Goal: Information Seeking & Learning: Find specific fact

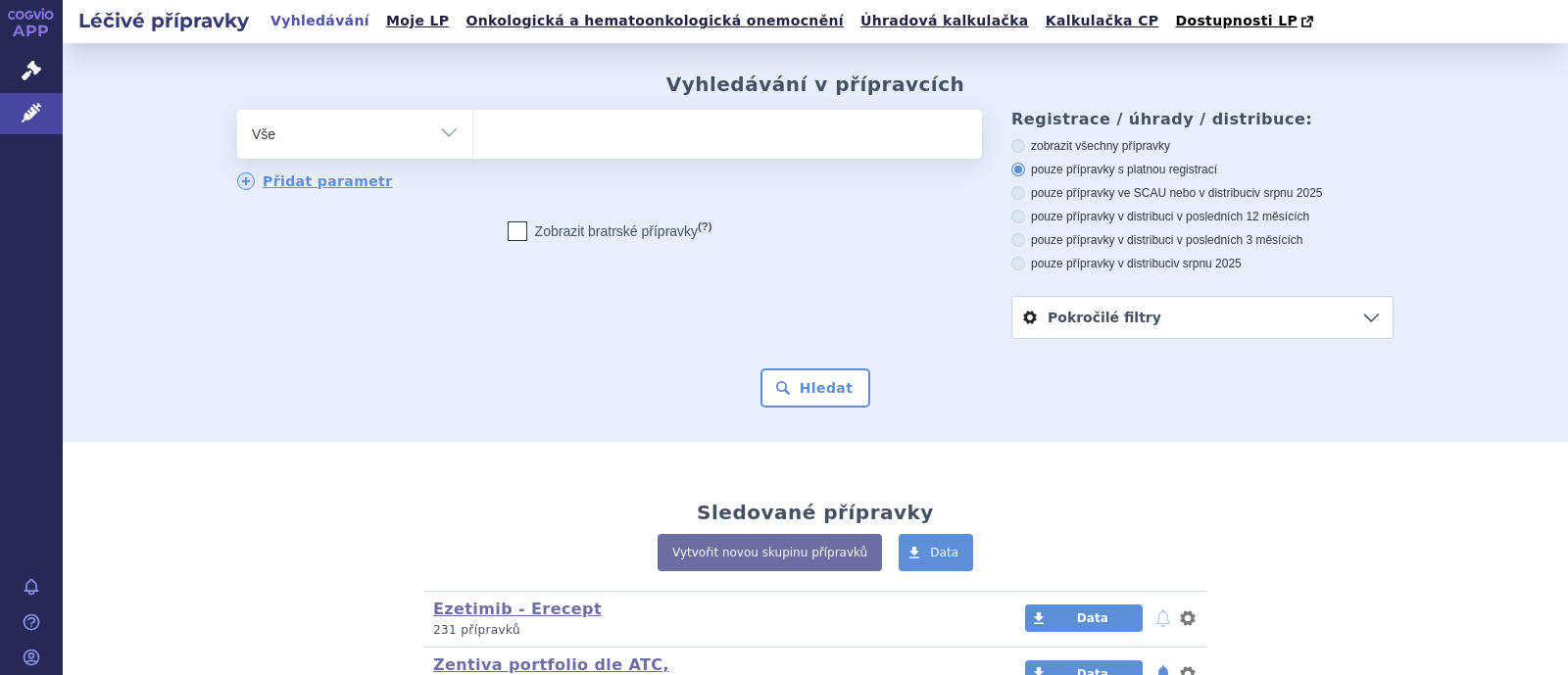
click at [542, 133] on ul at bounding box center [728, 130] width 508 height 41
click at [473, 133] on select at bounding box center [472, 133] width 1 height 49
type input "v"
type input "SITAGLIPTIN AUXILTO"
select select "SITAGLIPTIN AUXILTO"
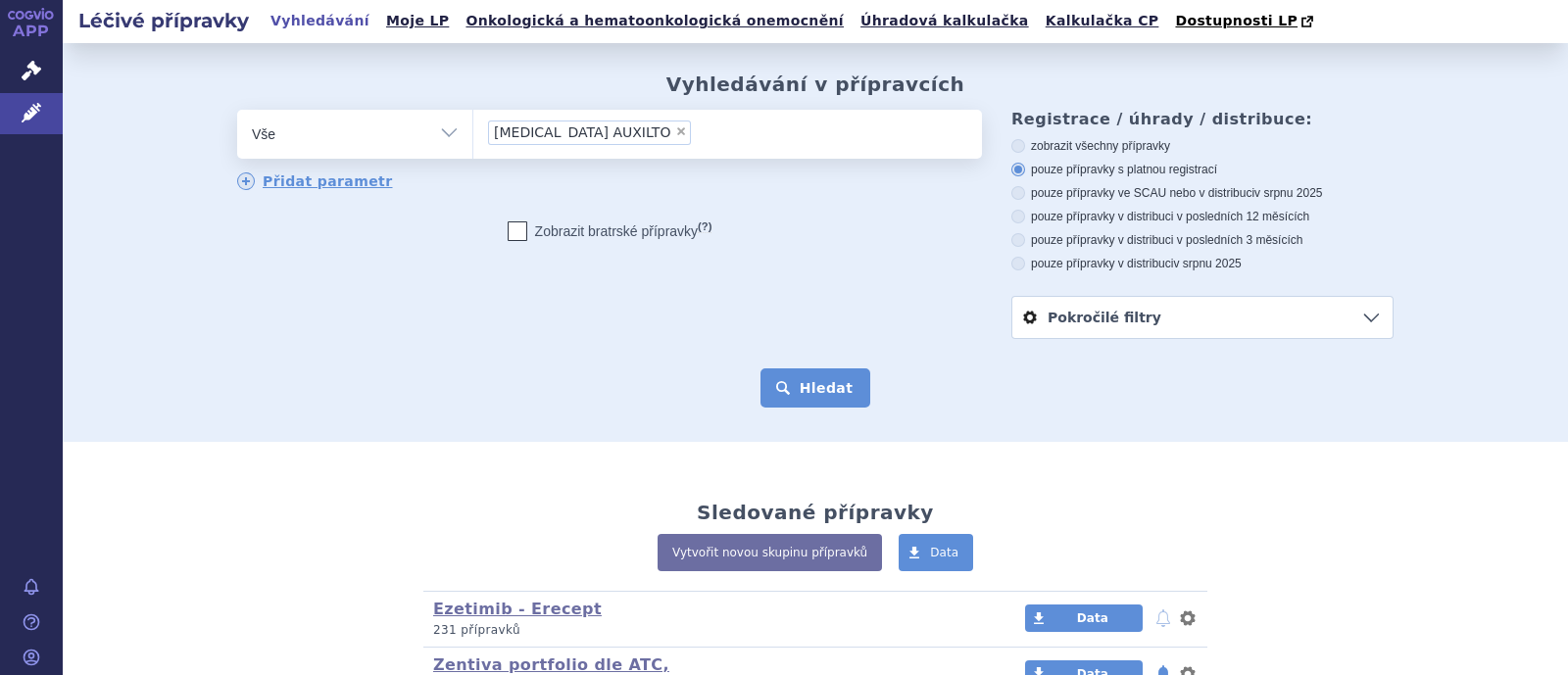
click at [824, 383] on button "Hledat" at bounding box center [815, 388] width 111 height 39
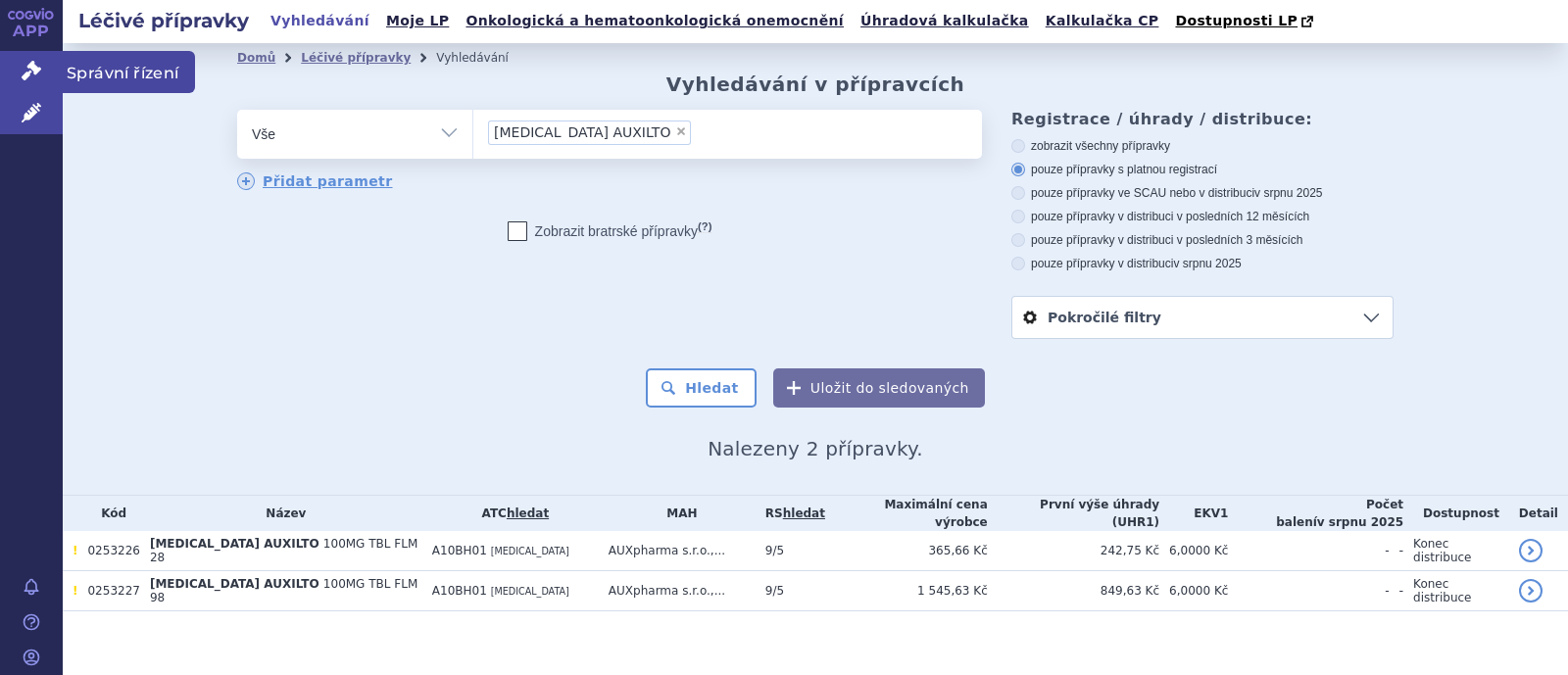
click at [17, 72] on link "Správní řízení" at bounding box center [31, 71] width 63 height 41
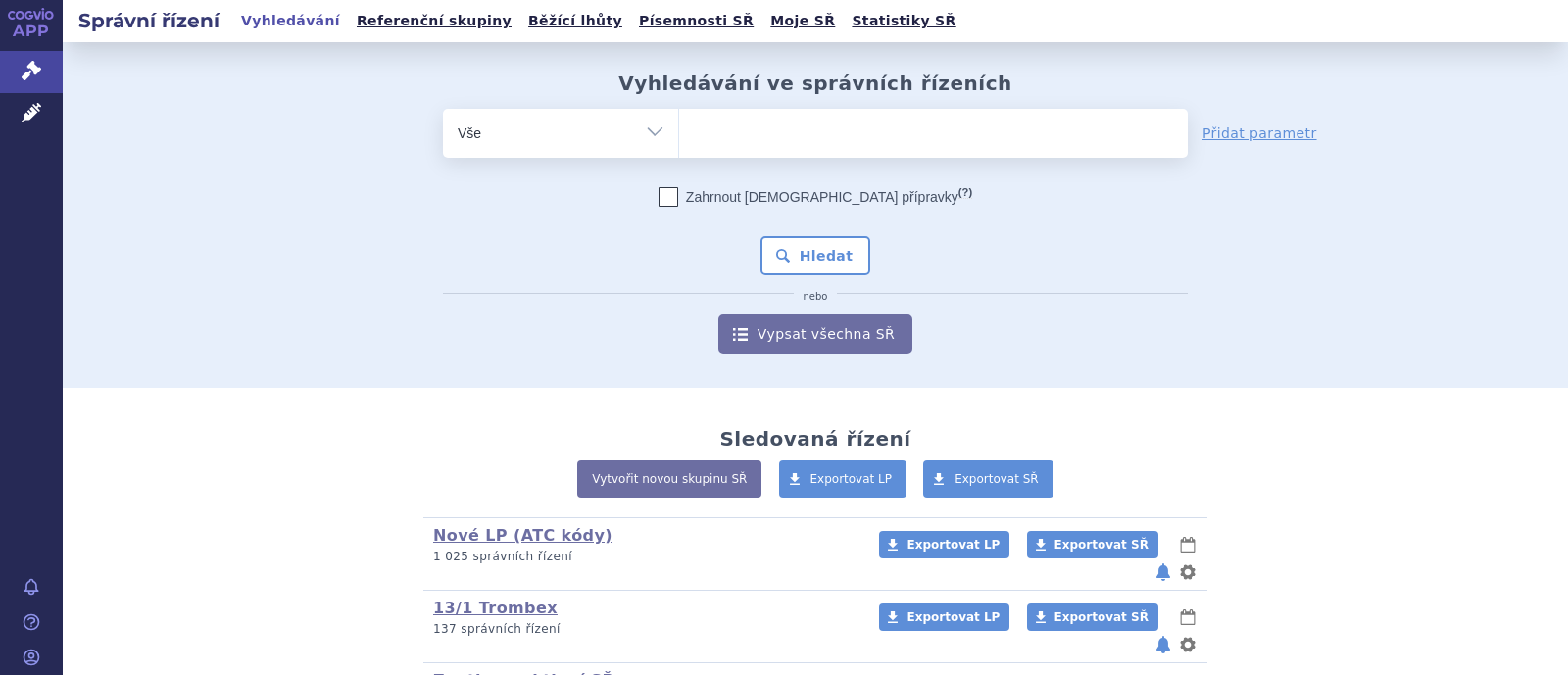
click at [617, 145] on select "Vše Spisová značka Typ SŘ Přípravek/SUKL kód Účastník/Držitel" at bounding box center [560, 131] width 235 height 44
select select "filter-product"
click at [443, 109] on select "Vše Spisová značka Typ SŘ Přípravek/SUKL kód Účastník/Držitel" at bounding box center [560, 131] width 235 height 44
drag, startPoint x: 736, startPoint y: 139, endPoint x: 701, endPoint y: 125, distance: 37.7
click at [735, 139] on ul at bounding box center [933, 129] width 508 height 41
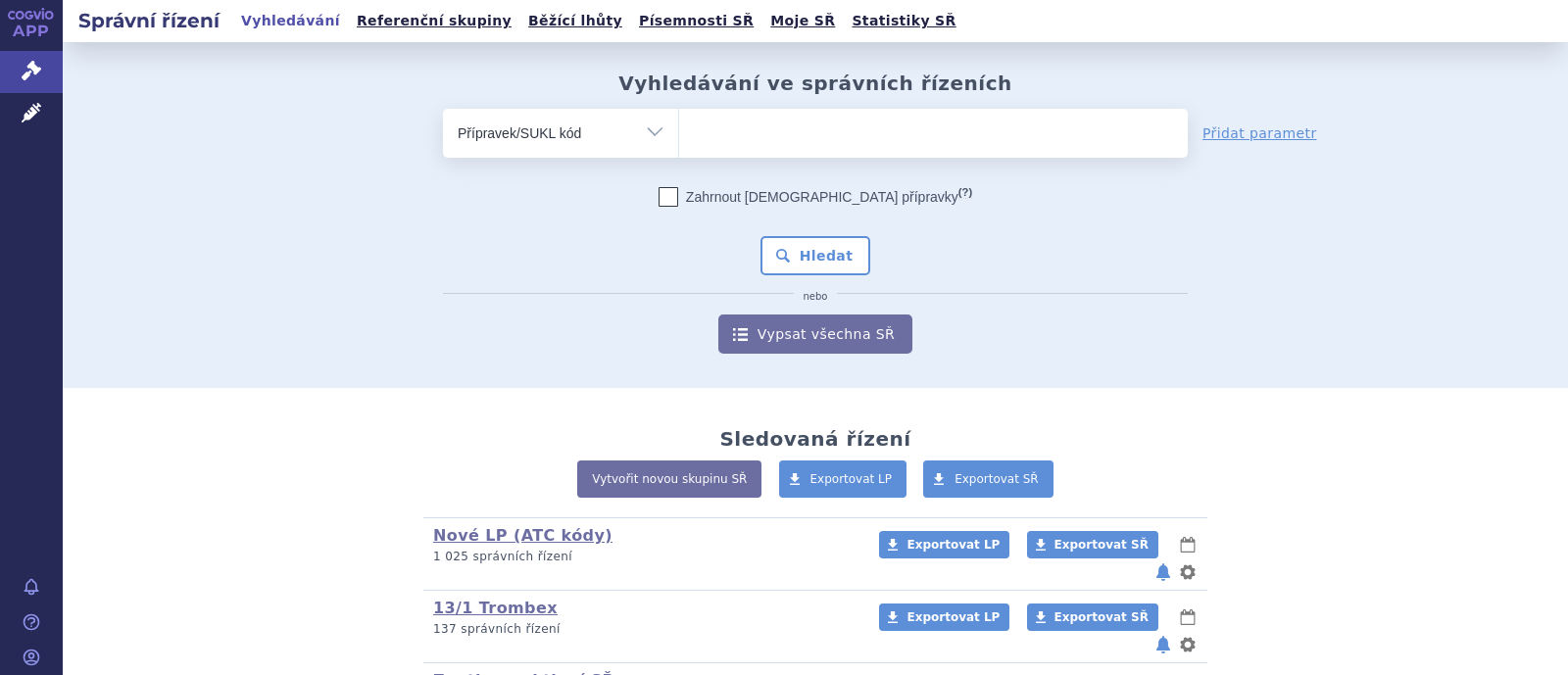
click at [679, 139] on select at bounding box center [678, 132] width 1 height 49
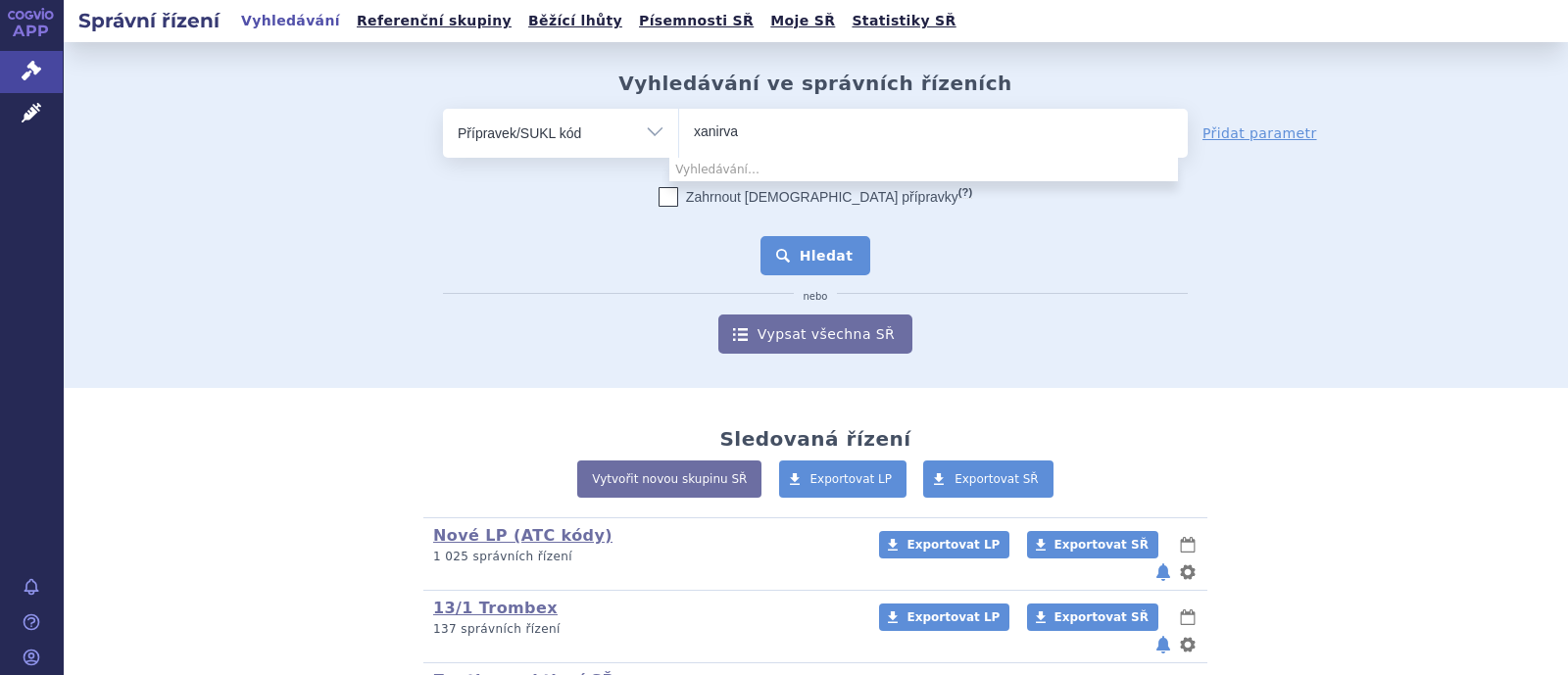
type input "xanirva"
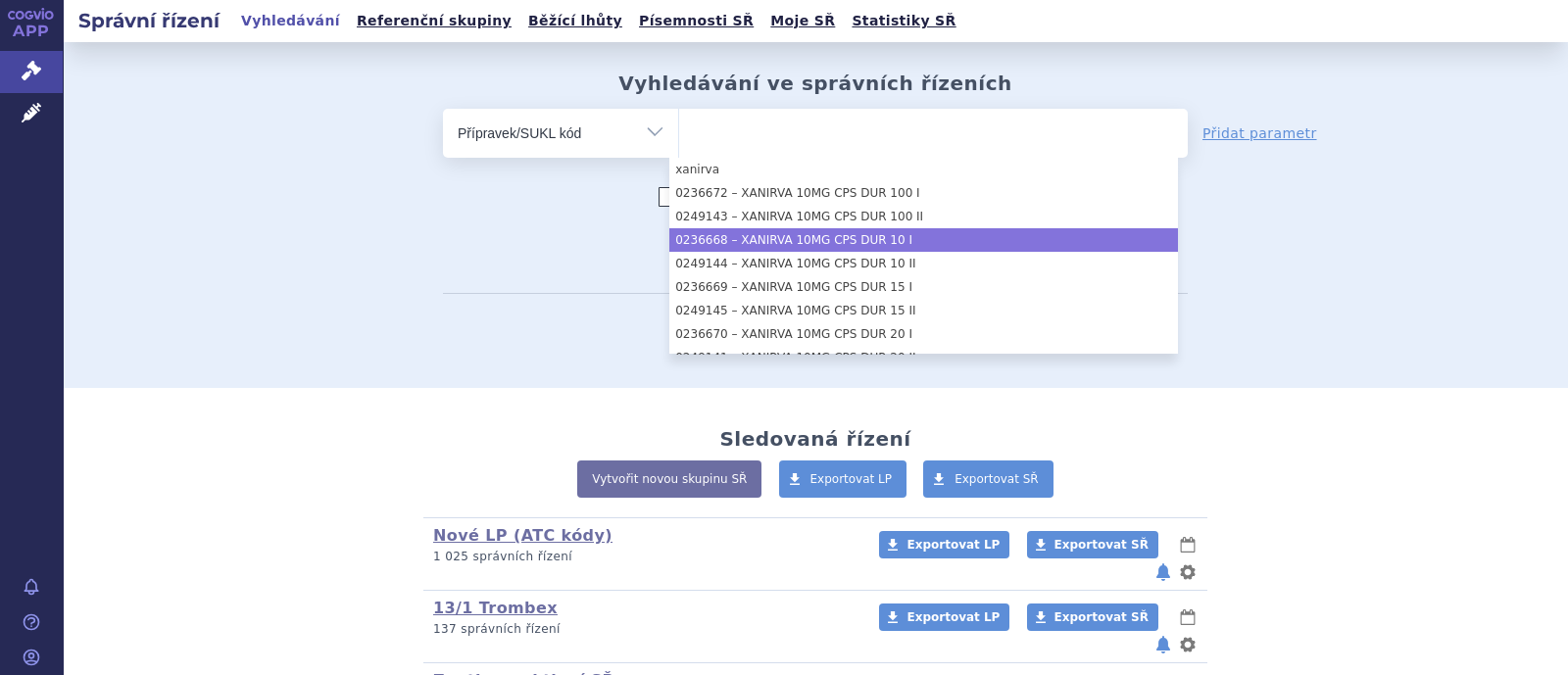
select select "84d1c182-ec5b-4103-bb8b-c58a866f6ed7"
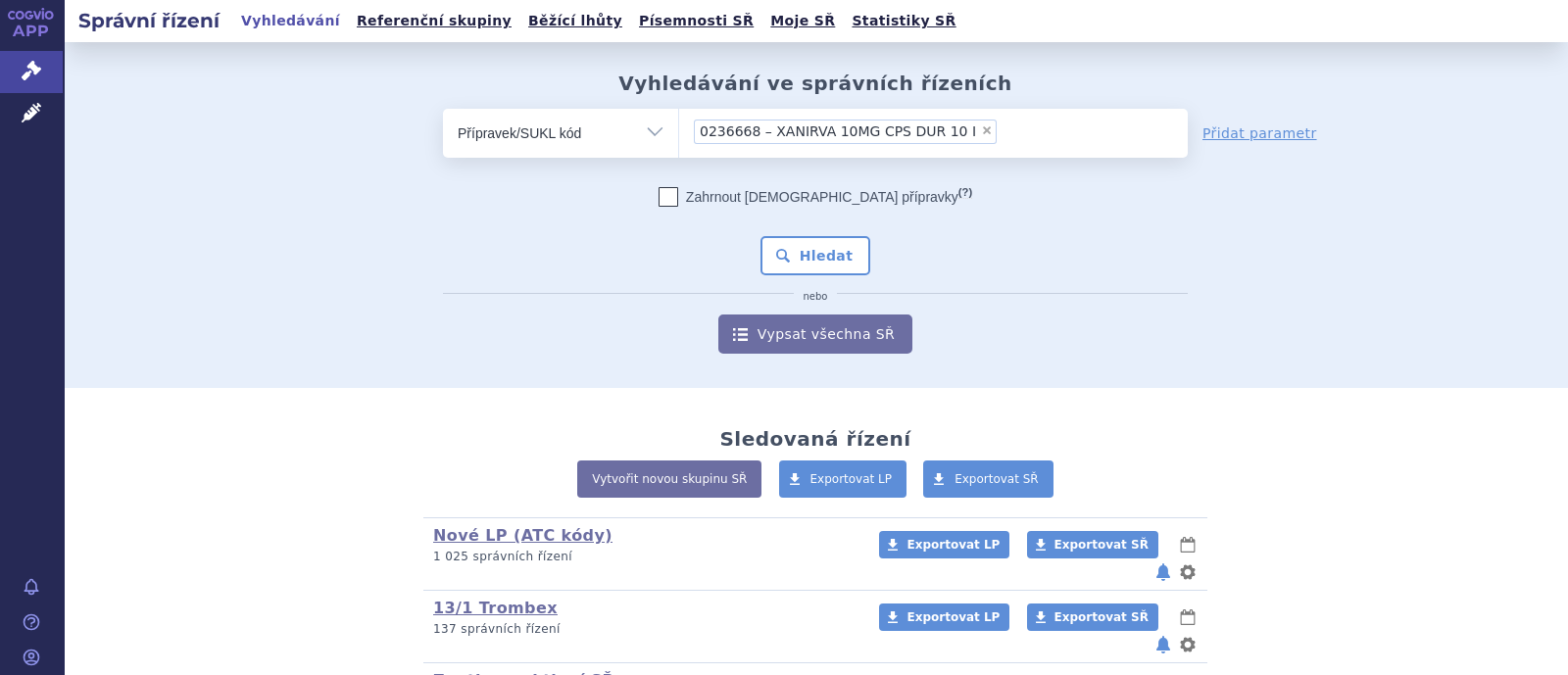
click at [981, 130] on span "×" at bounding box center [987, 131] width 12 height 12
click at [679, 130] on select "0236668 – XANIRVA 10MG CPS DUR 10 I" at bounding box center [678, 132] width 1 height 49
select select
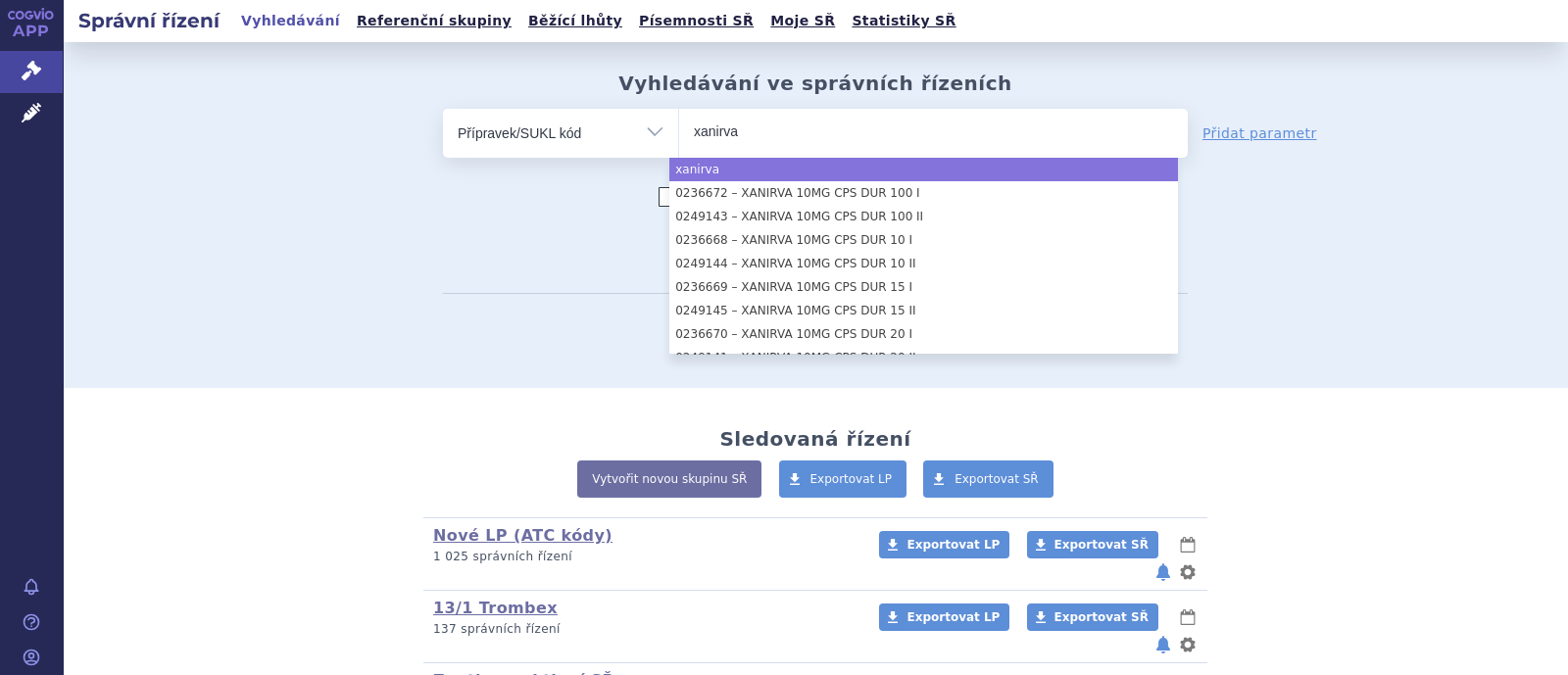
type input "xanirva"
select select "xanirva"
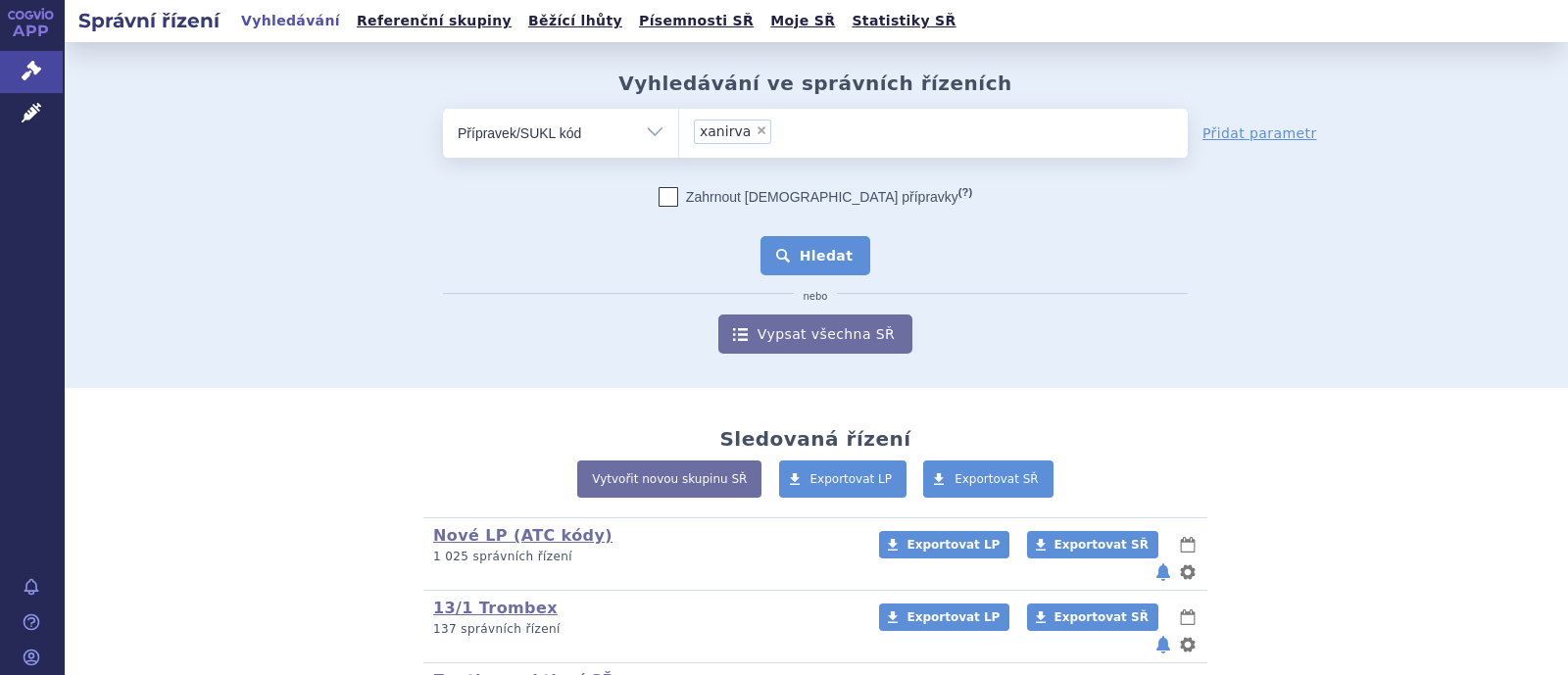
click at [822, 246] on button "Hledat" at bounding box center [815, 255] width 111 height 39
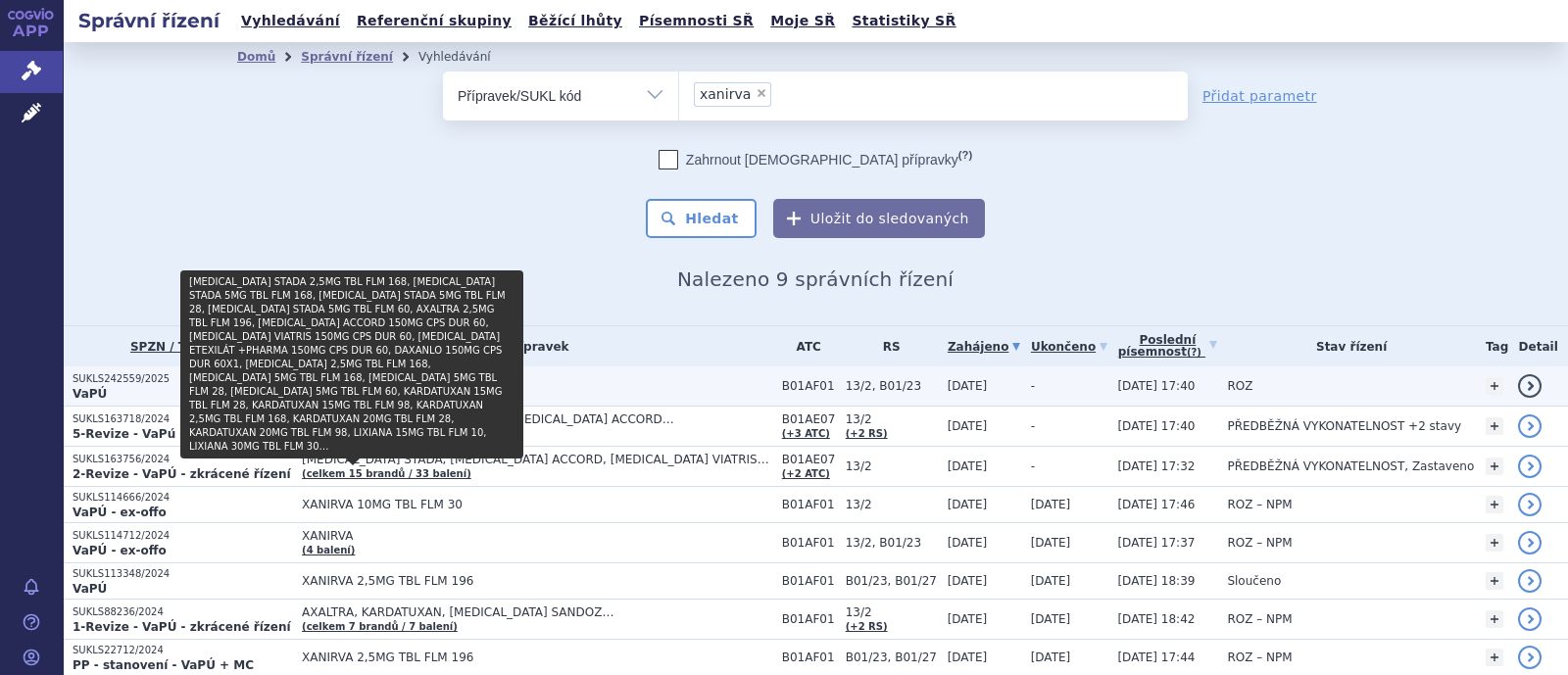
click at [302, 380] on span "XANIRVA" at bounding box center [537, 380] width 470 height 14
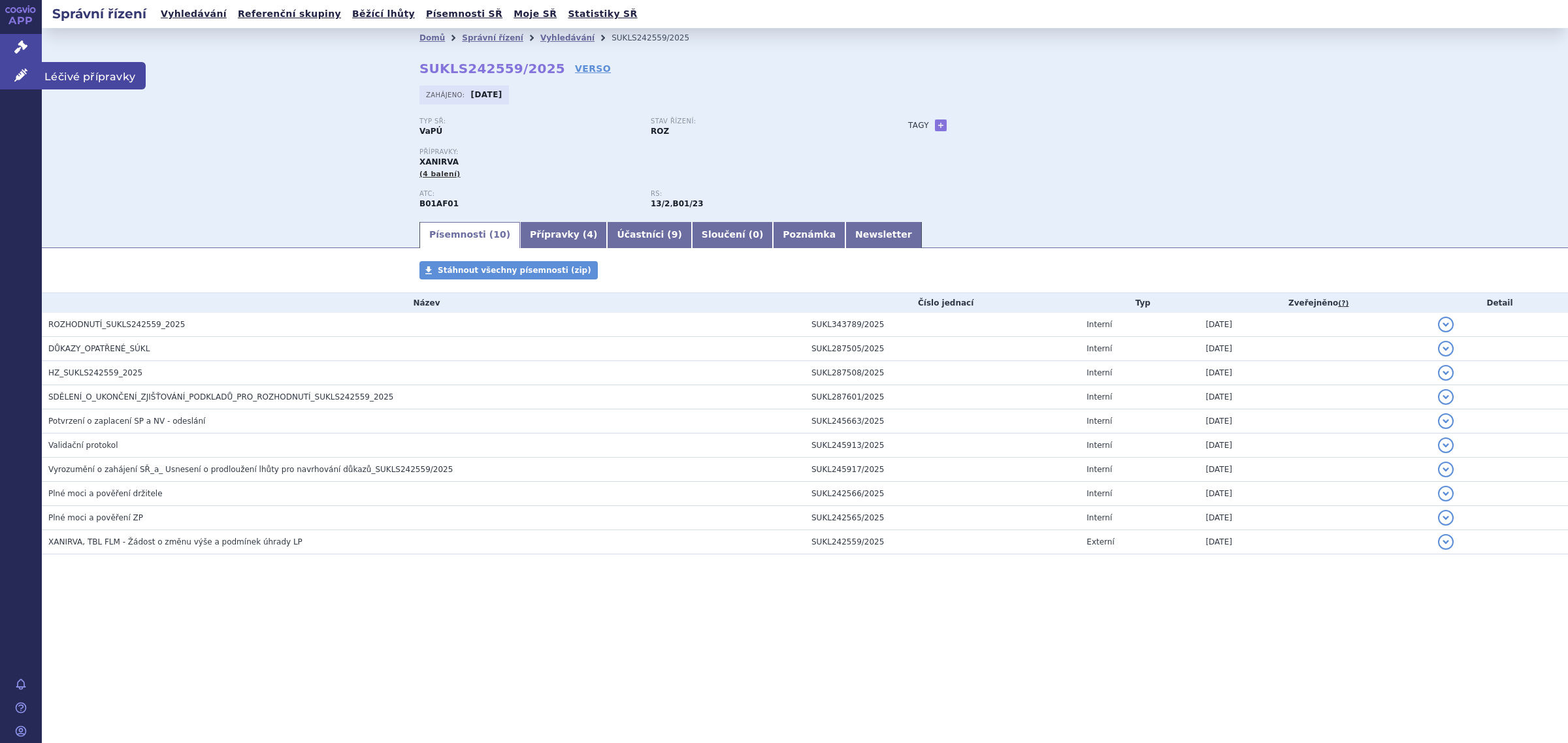
click at [58, 75] on span "Léčivé přípravky" at bounding box center [94, 75] width 104 height 27
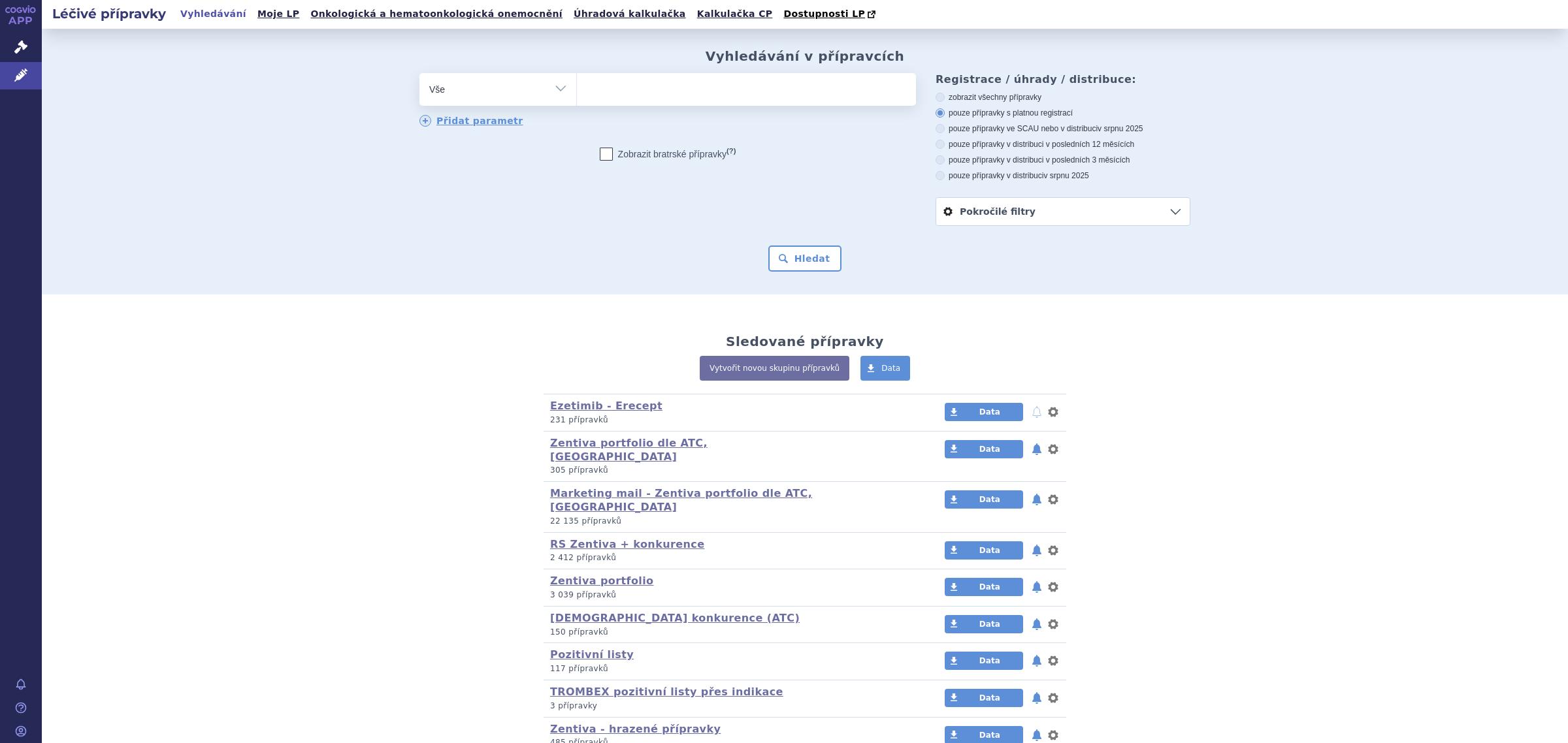
click at [540, 84] on select "Vše Přípravek/SUKL kód MAH VPOIS ATC/Aktivní látka Léková forma Síla" at bounding box center [498, 88] width 157 height 29
select select "filter-product"
click at [419, 74] on select "Vše Přípravek/SUKL kód MAH VPOIS ATC/Aktivní látka Léková forma Síla" at bounding box center [498, 88] width 157 height 29
click at [628, 92] on ul at bounding box center [746, 86] width 339 height 27
click at [577, 92] on select at bounding box center [576, 88] width 1 height 33
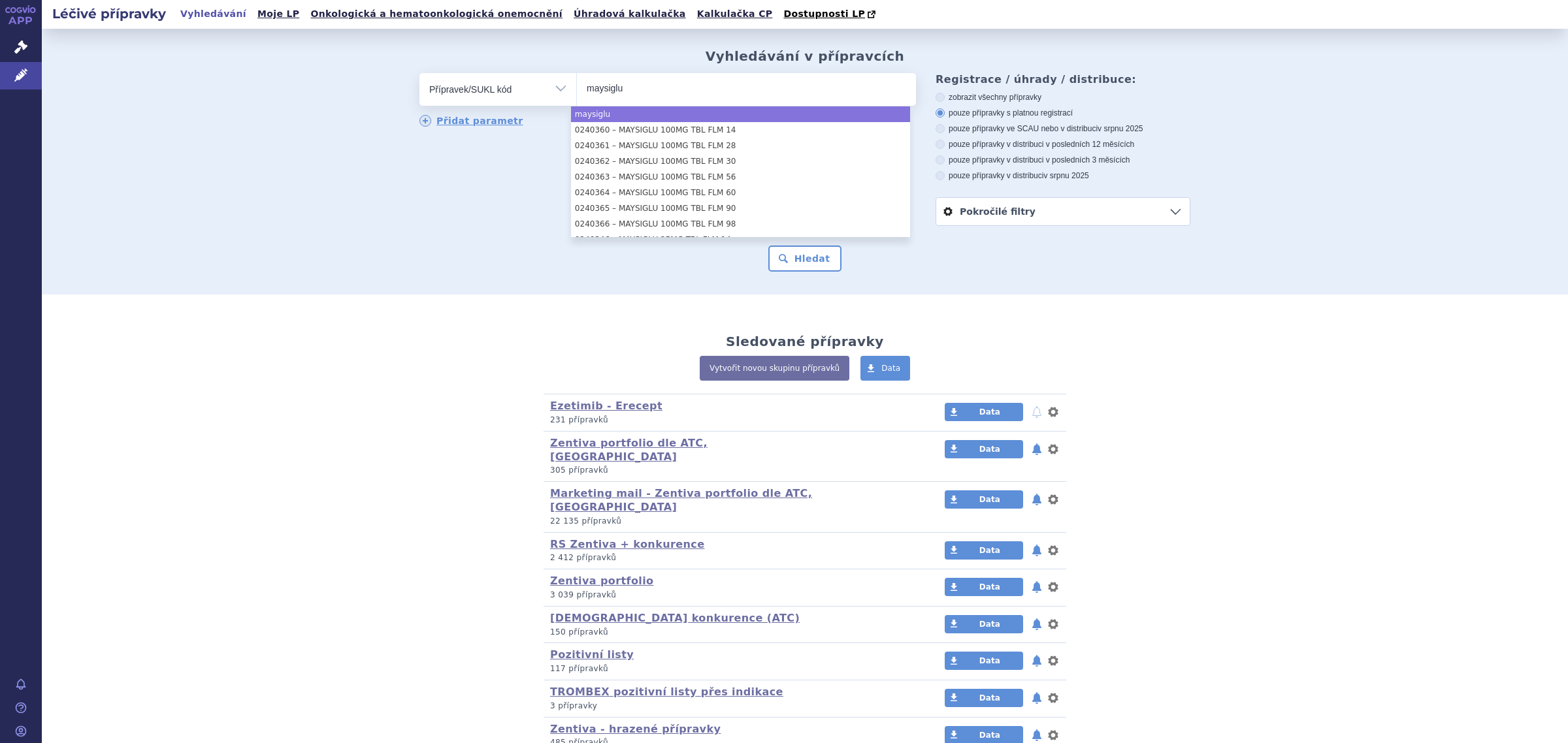
type input "maysiglu"
select select "maysiglu"
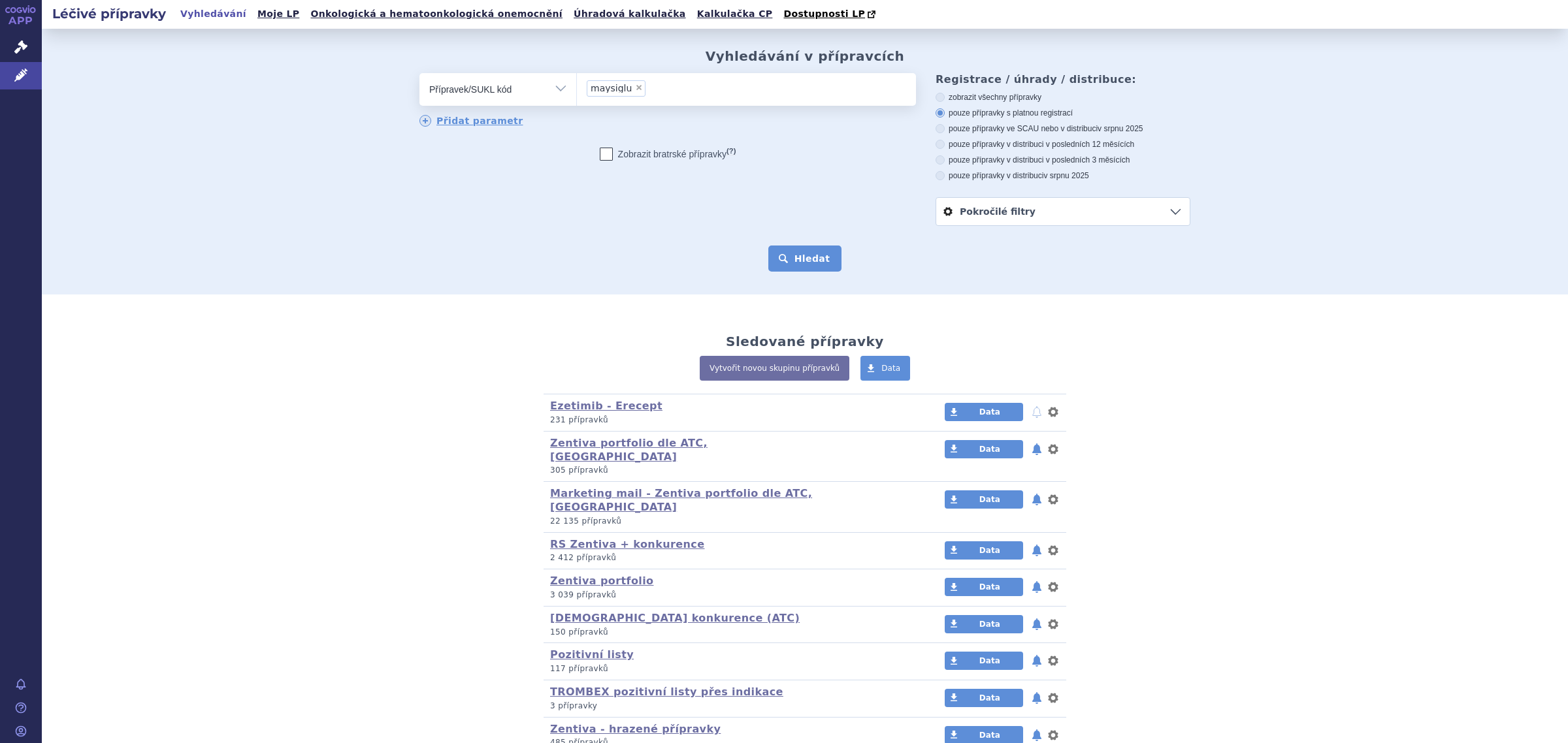
click at [793, 255] on button "Hledat" at bounding box center [805, 258] width 74 height 26
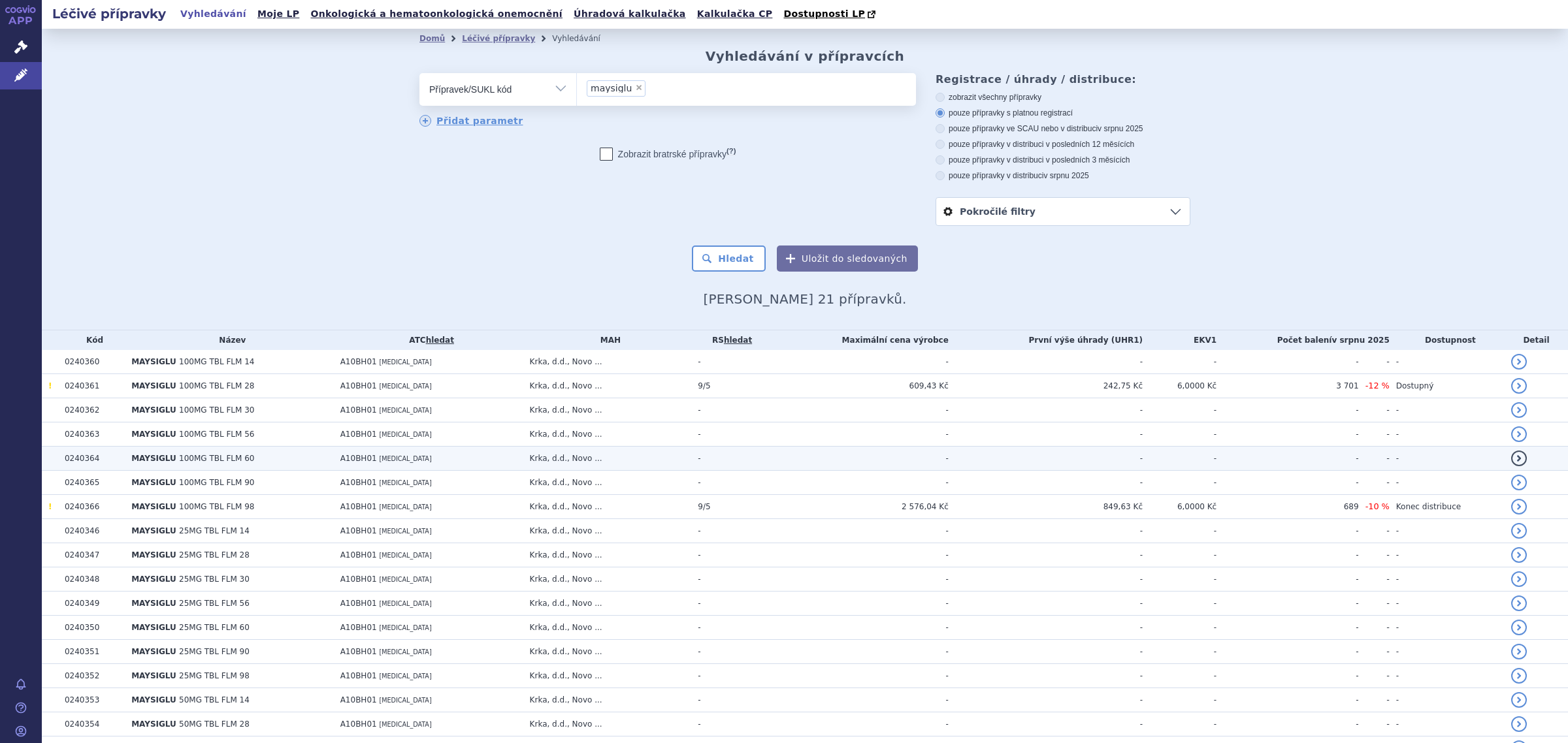
scroll to position [171, 0]
